Goal: Task Accomplishment & Management: Manage account settings

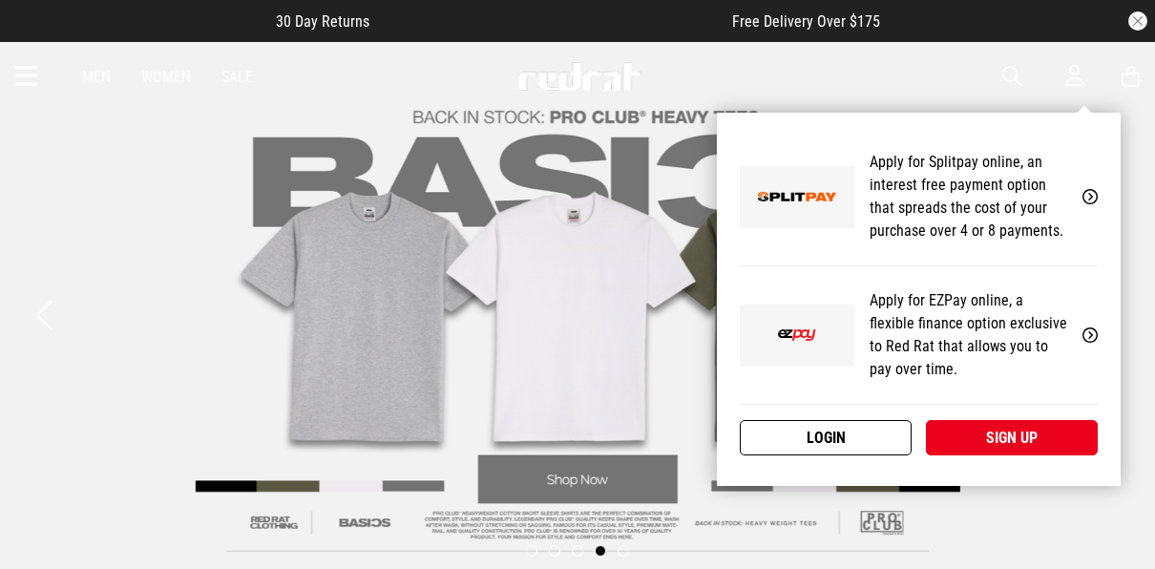
click at [881, 433] on link "Login" at bounding box center [826, 437] width 172 height 35
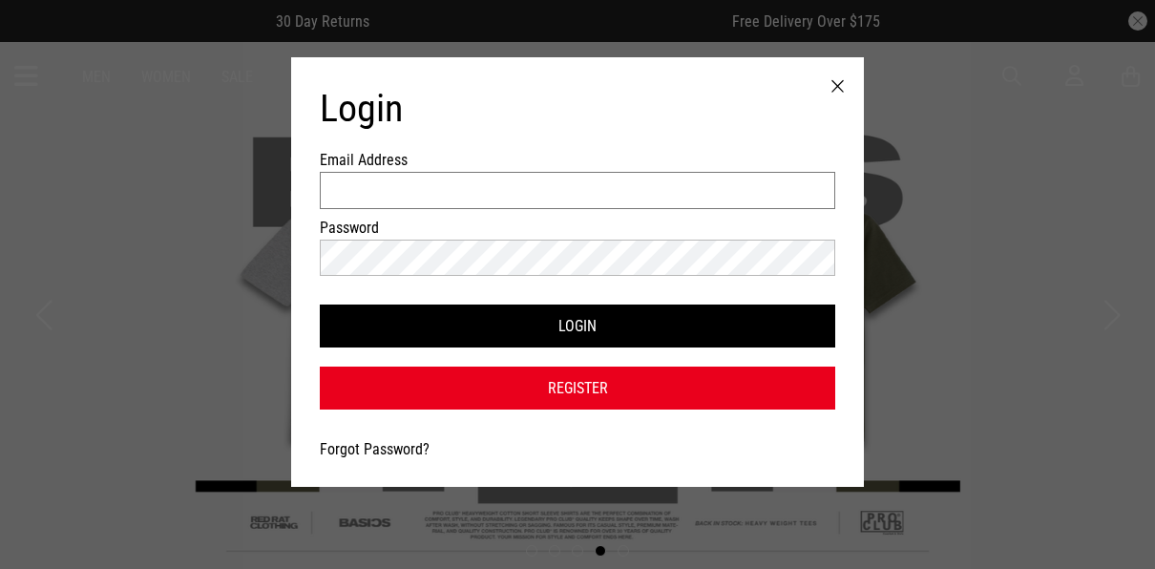
click at [558, 189] on input "Email Address" at bounding box center [578, 190] width 516 height 37
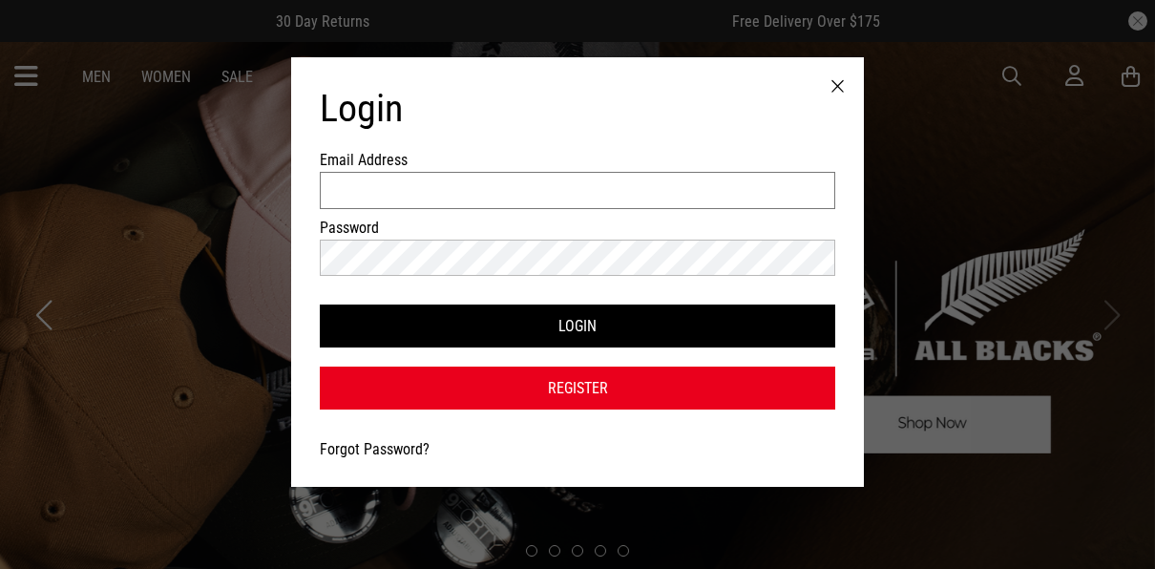
type input "**********"
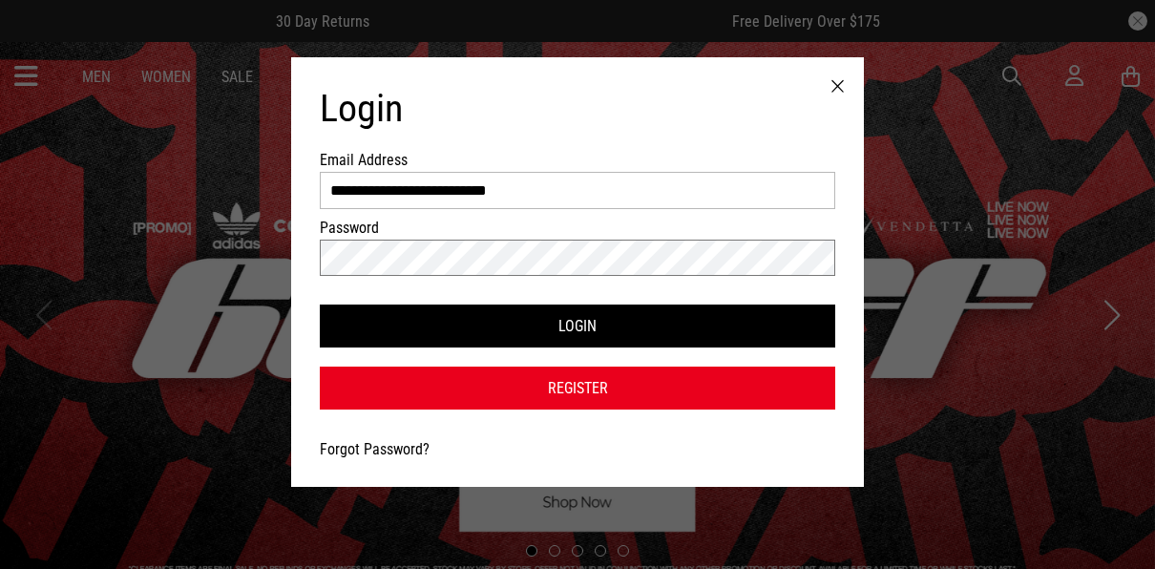
click at [320, 305] on button "Login" at bounding box center [578, 326] width 516 height 43
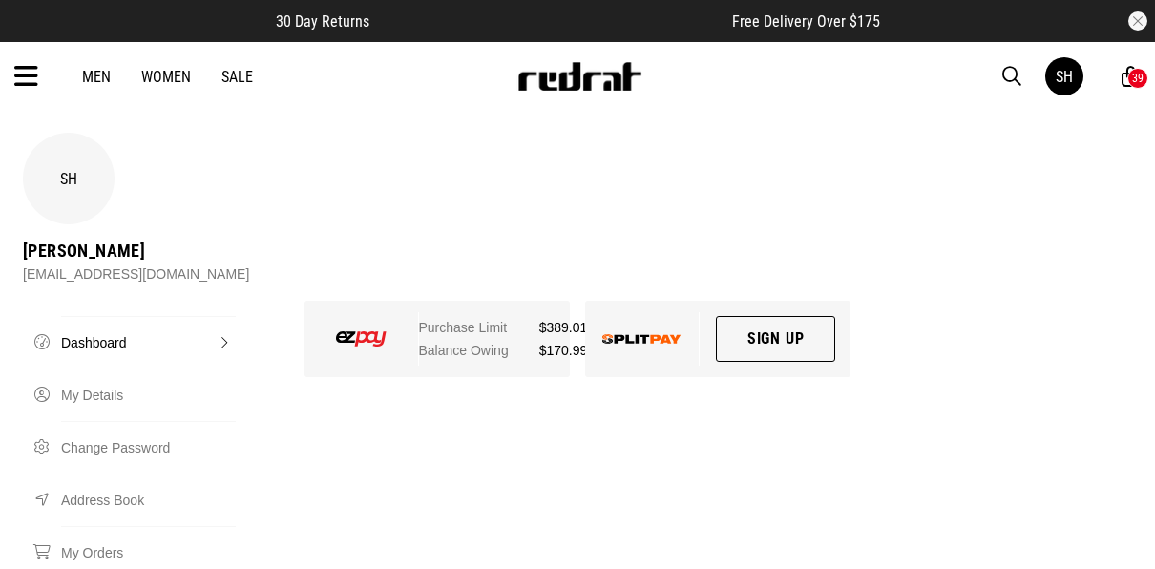
click at [27, 79] on icon at bounding box center [26, 77] width 24 height 32
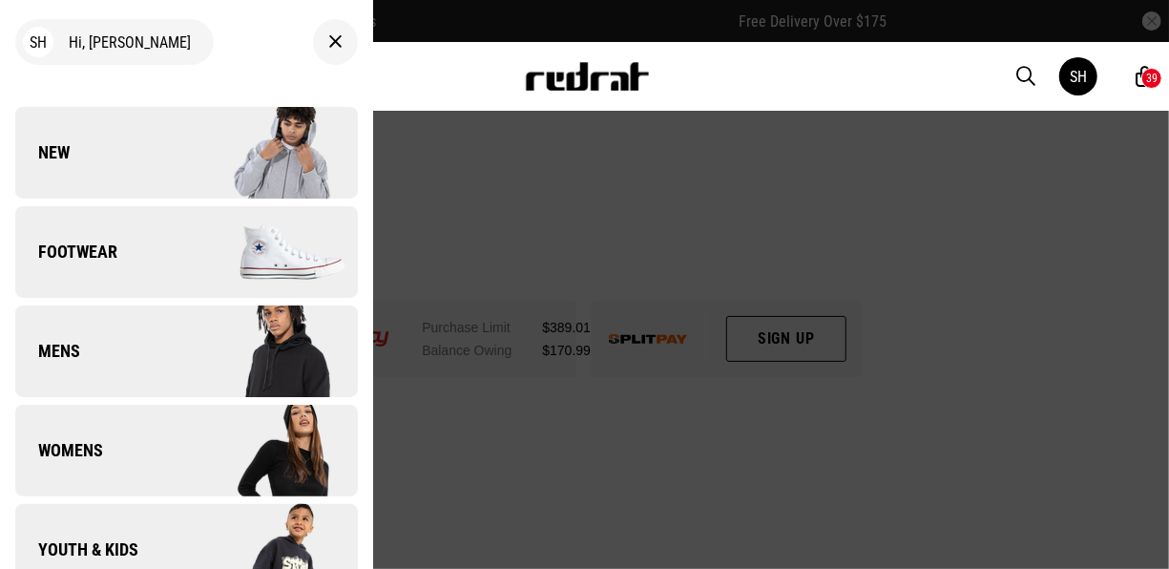
click at [772, 239] on div at bounding box center [584, 284] width 1169 height 569
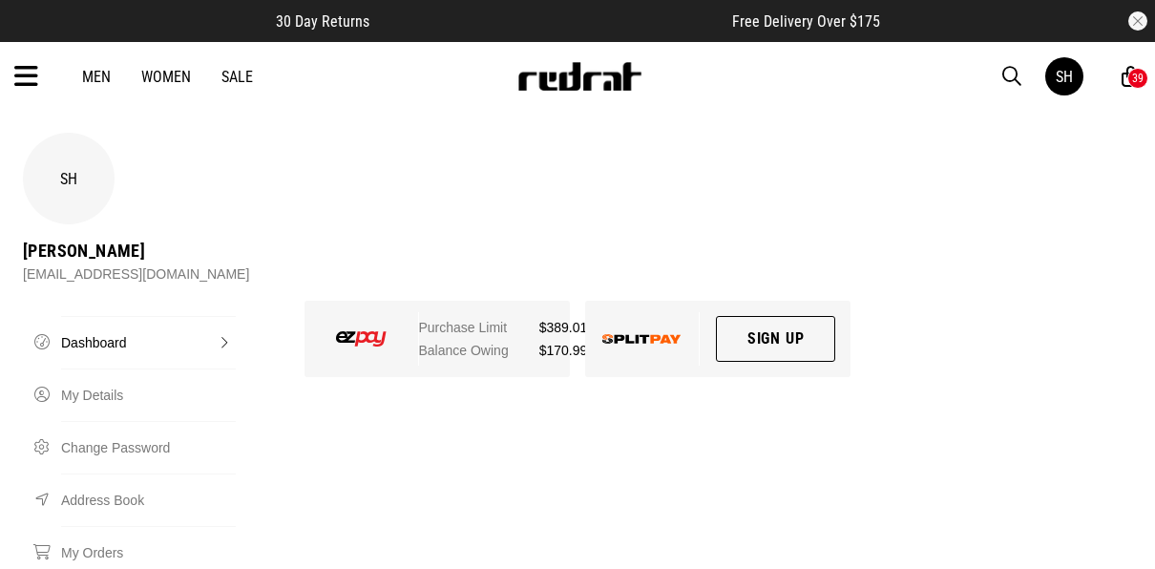
click at [1129, 79] on div "39" at bounding box center [1137, 78] width 21 height 21
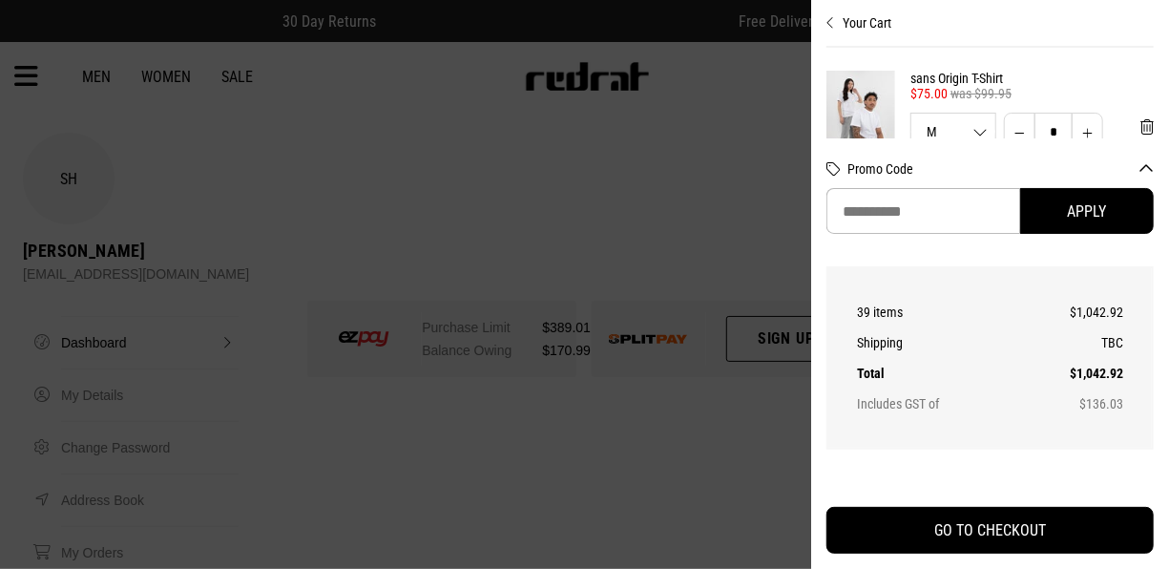
click at [738, 242] on div at bounding box center [584, 284] width 1169 height 569
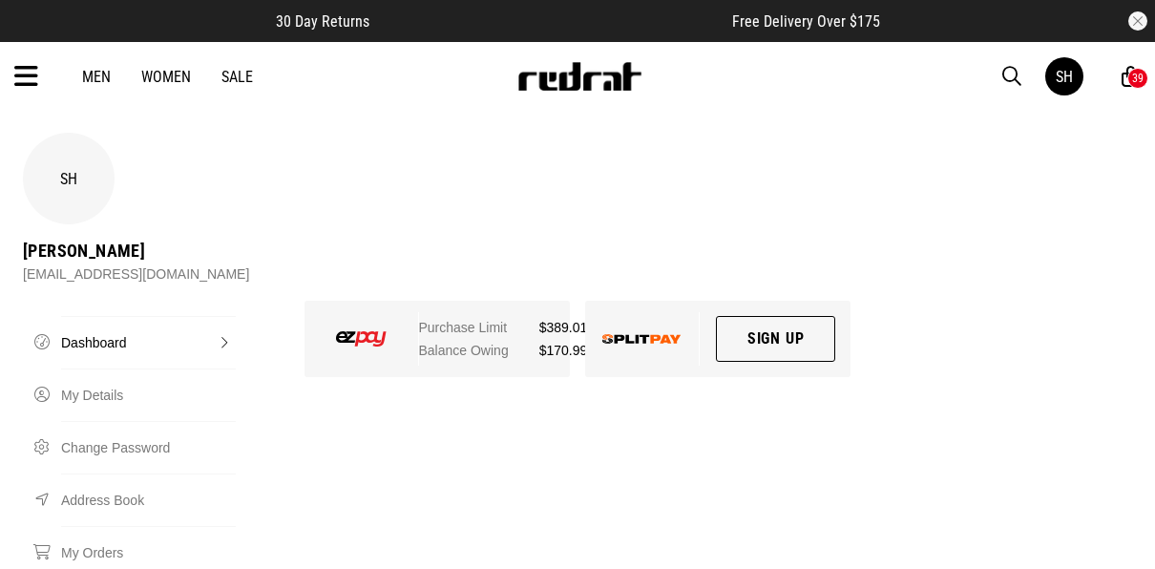
click at [527, 377] on div "Purchase Limit $389.01 Balance Owing $170.99" at bounding box center [437, 347] width 281 height 92
